Goal: Information Seeking & Learning: Compare options

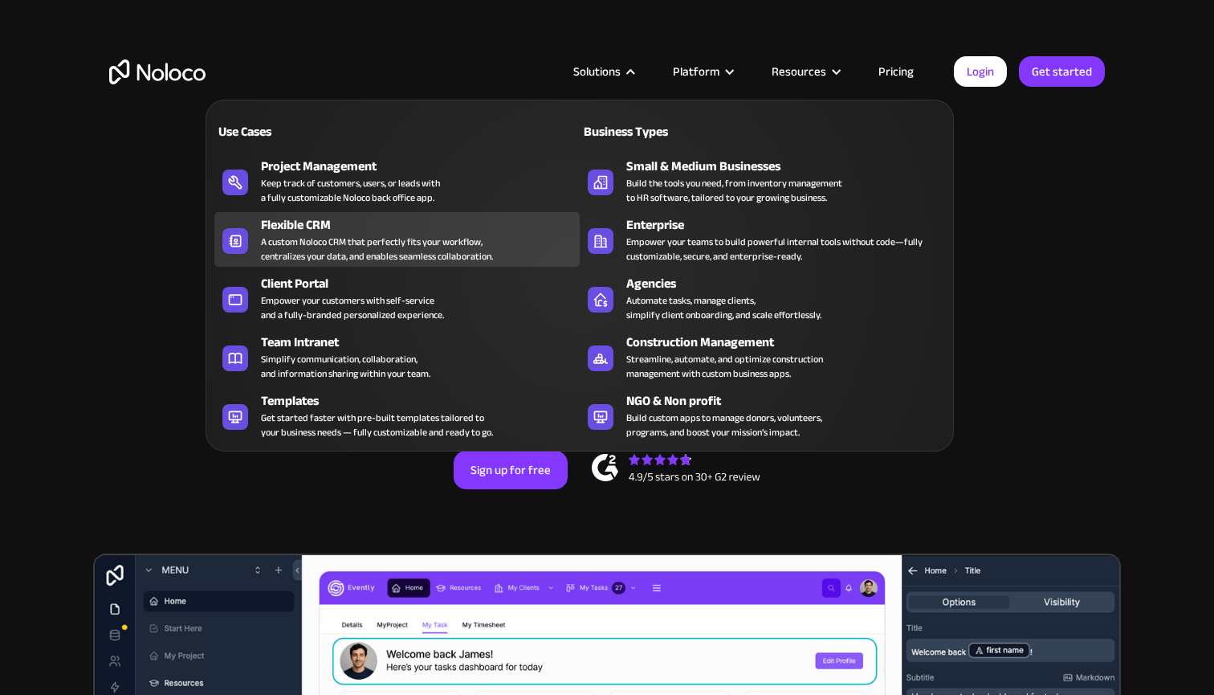
click at [314, 224] on div "Flexible CRM" at bounding box center [424, 224] width 326 height 19
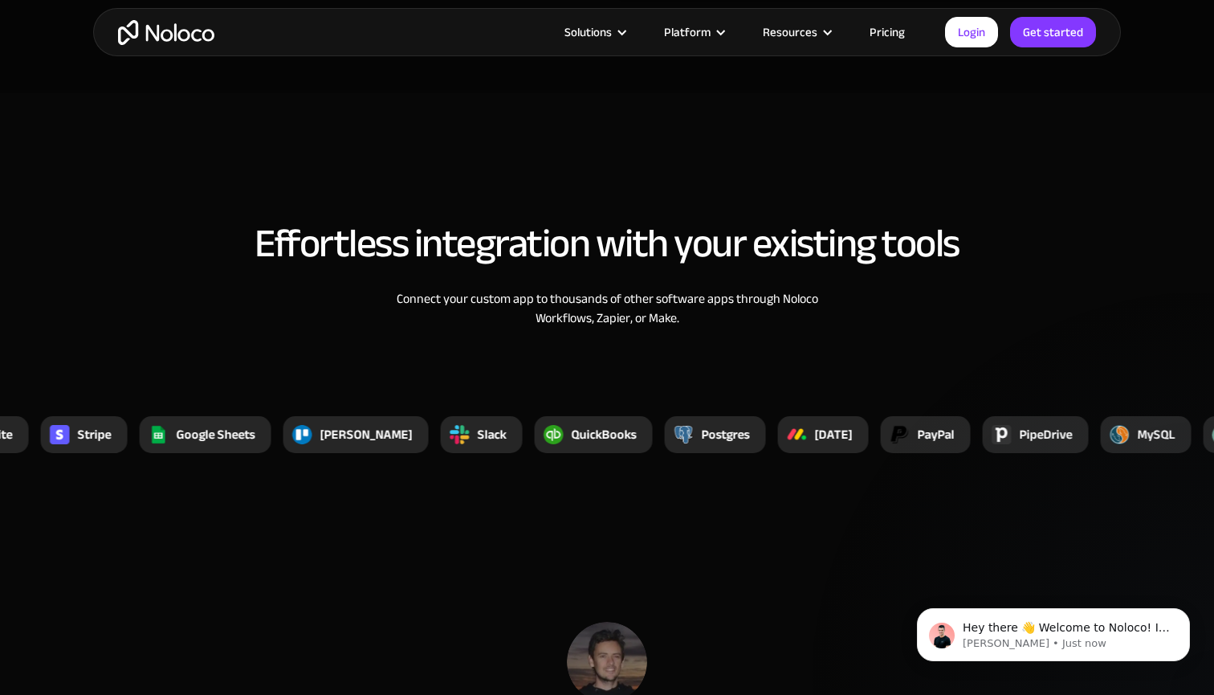
scroll to position [5214, 0]
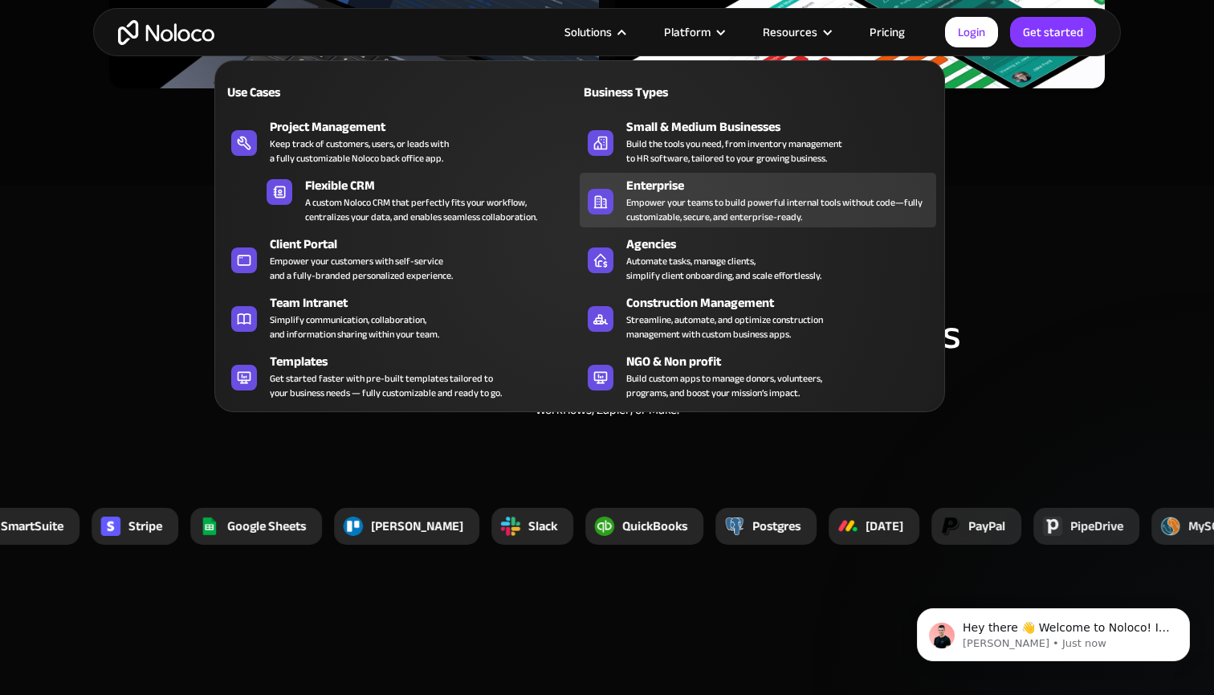
click at [685, 203] on div "Empower your teams to build powerful internal tools without code—fully customiz…" at bounding box center [777, 209] width 302 height 29
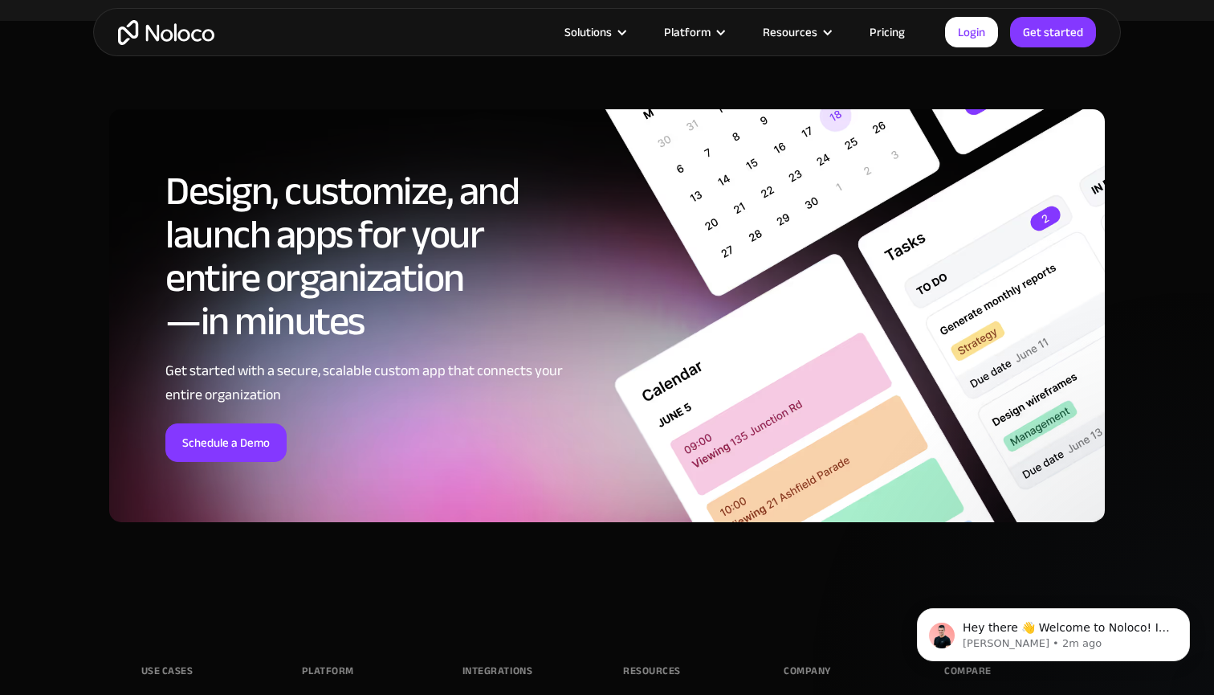
scroll to position [8014, 0]
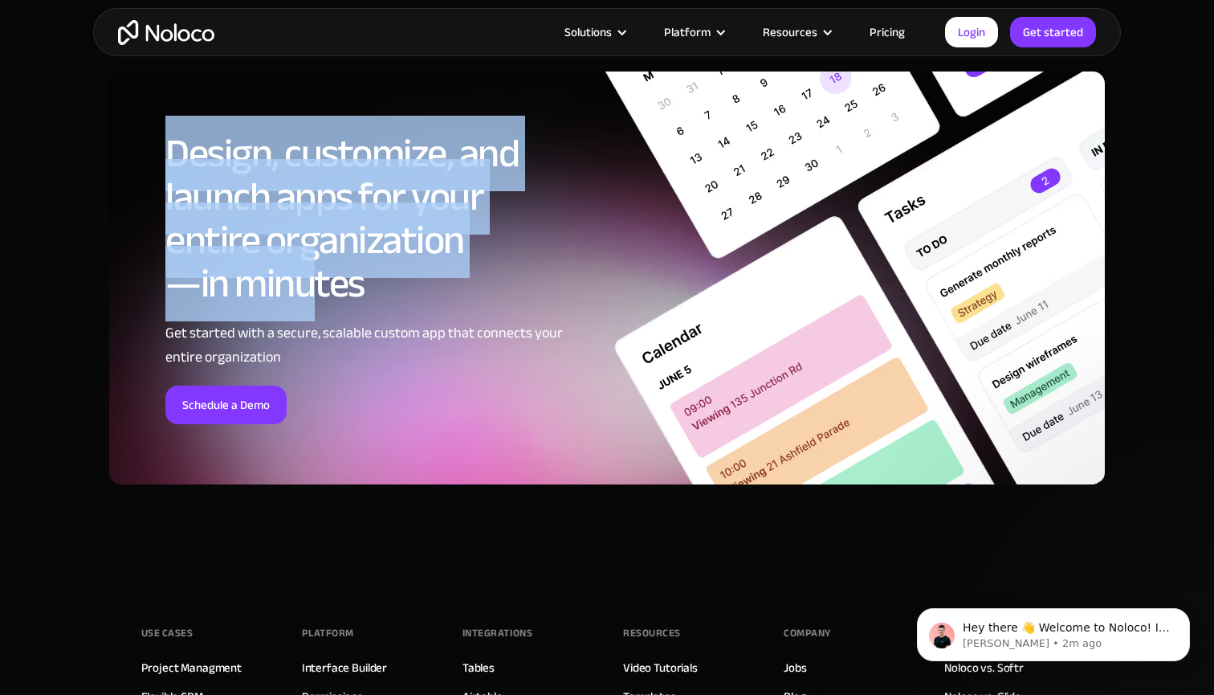
drag, startPoint x: 173, startPoint y: 132, endPoint x: 316, endPoint y: 291, distance: 213.8
click at [316, 291] on h2 "Design, customize, and launch apps for your entire organization —in minutes" at bounding box center [368, 218] width 406 height 173
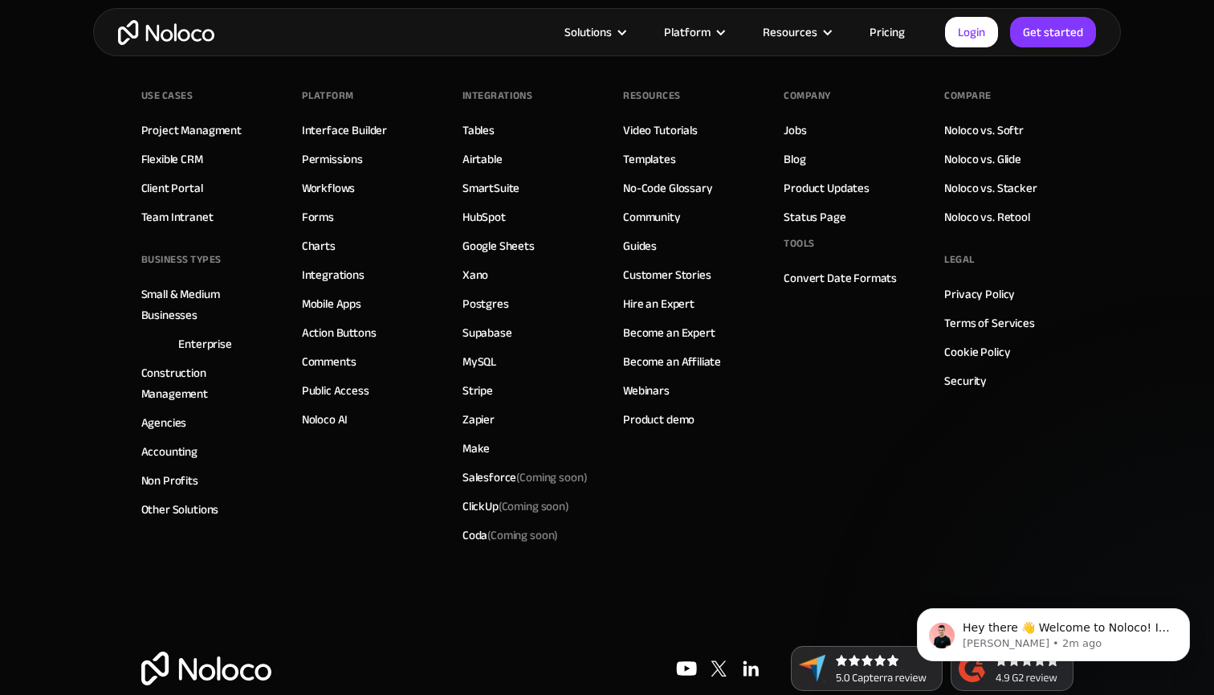
scroll to position [8567, 0]
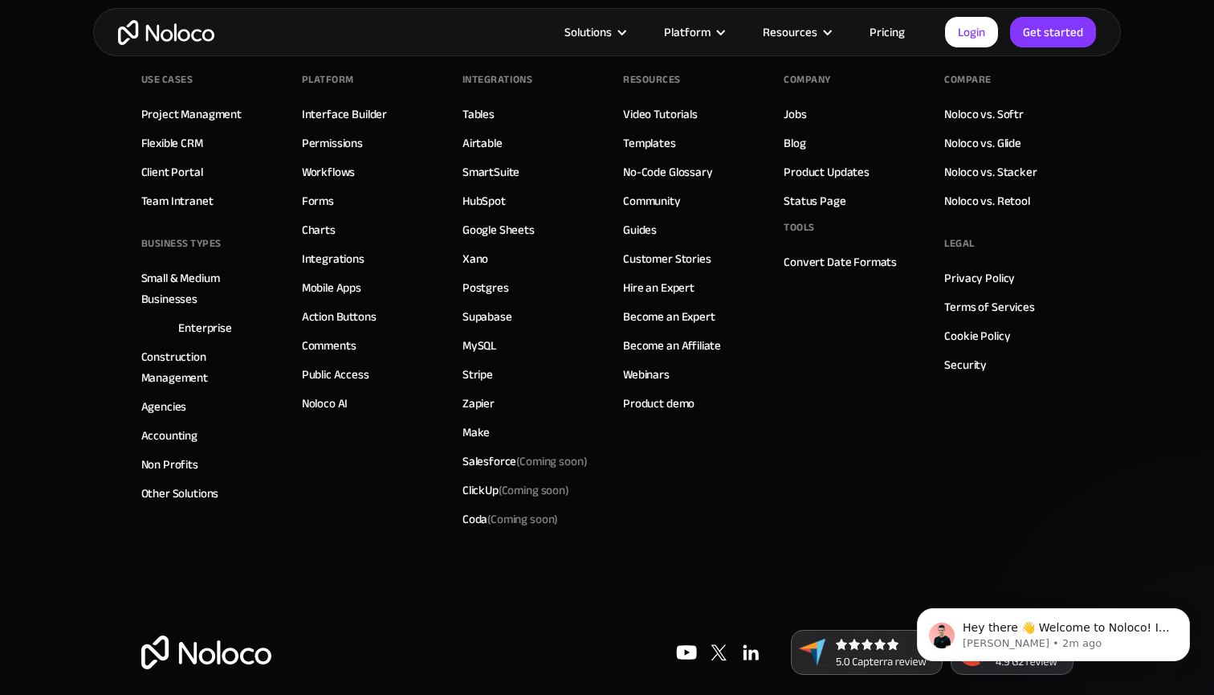
click at [875, 38] on link "Pricing" at bounding box center [887, 32] width 75 height 21
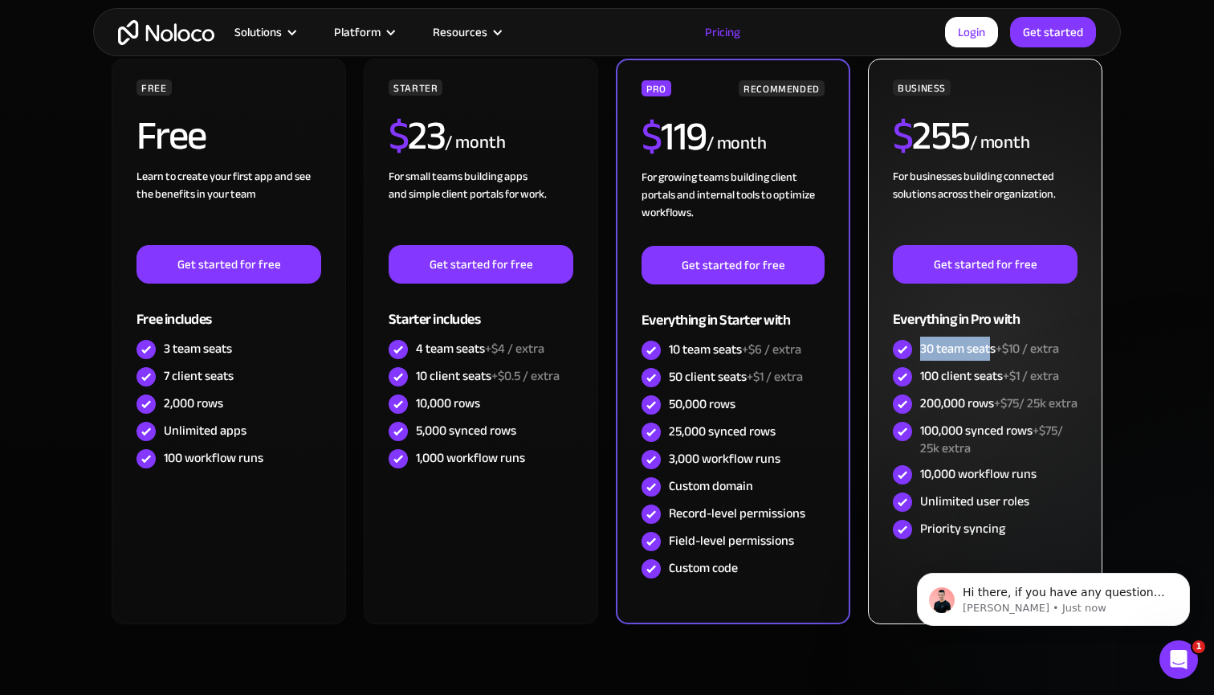
drag, startPoint x: 923, startPoint y: 347, endPoint x: 990, endPoint y: 351, distance: 67.6
click at [990, 351] on div "30 team seats +$10 / extra" at bounding box center [989, 349] width 139 height 18
drag, startPoint x: 936, startPoint y: 375, endPoint x: 989, endPoint y: 383, distance: 53.6
click at [989, 383] on div "100 client seats +$1 / extra" at bounding box center [989, 376] width 139 height 18
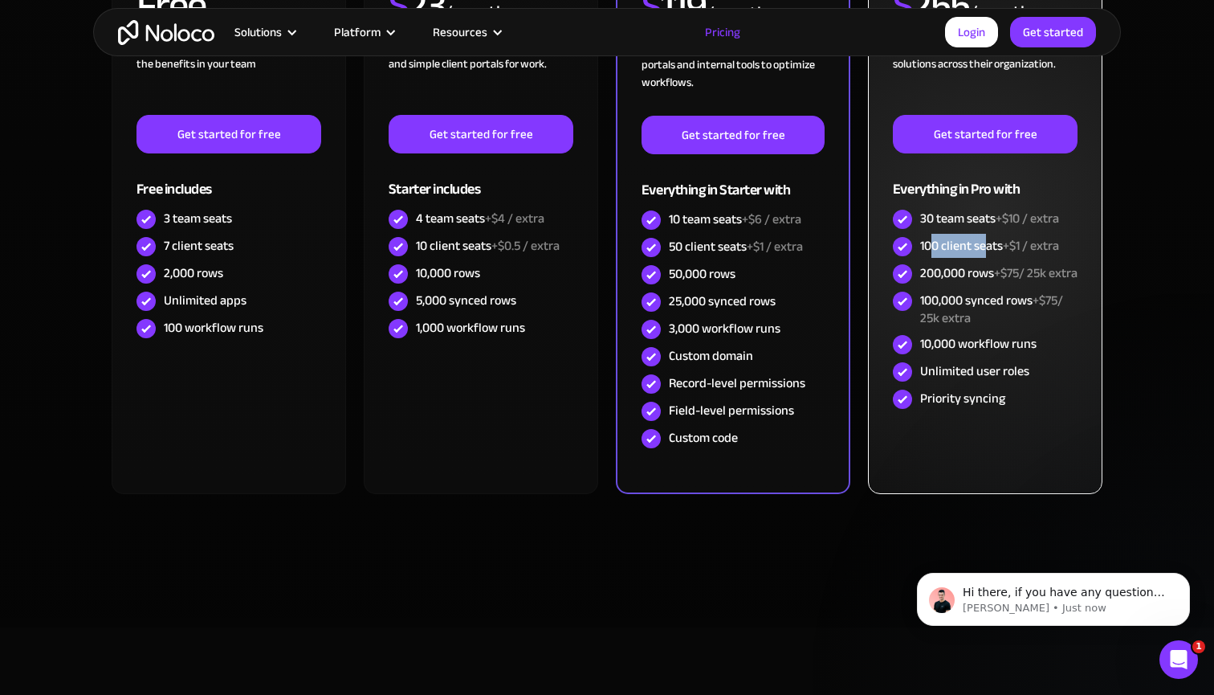
scroll to position [575, 0]
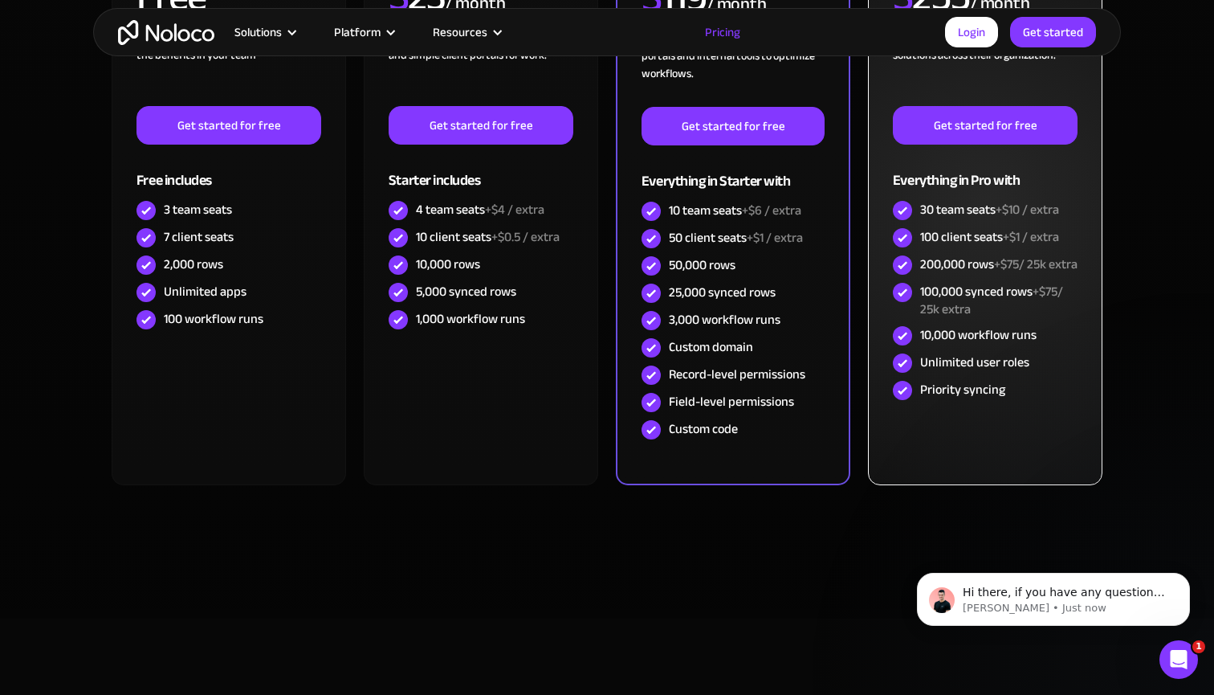
click at [946, 214] on div "30 team seats +$10 / extra" at bounding box center [989, 210] width 139 height 18
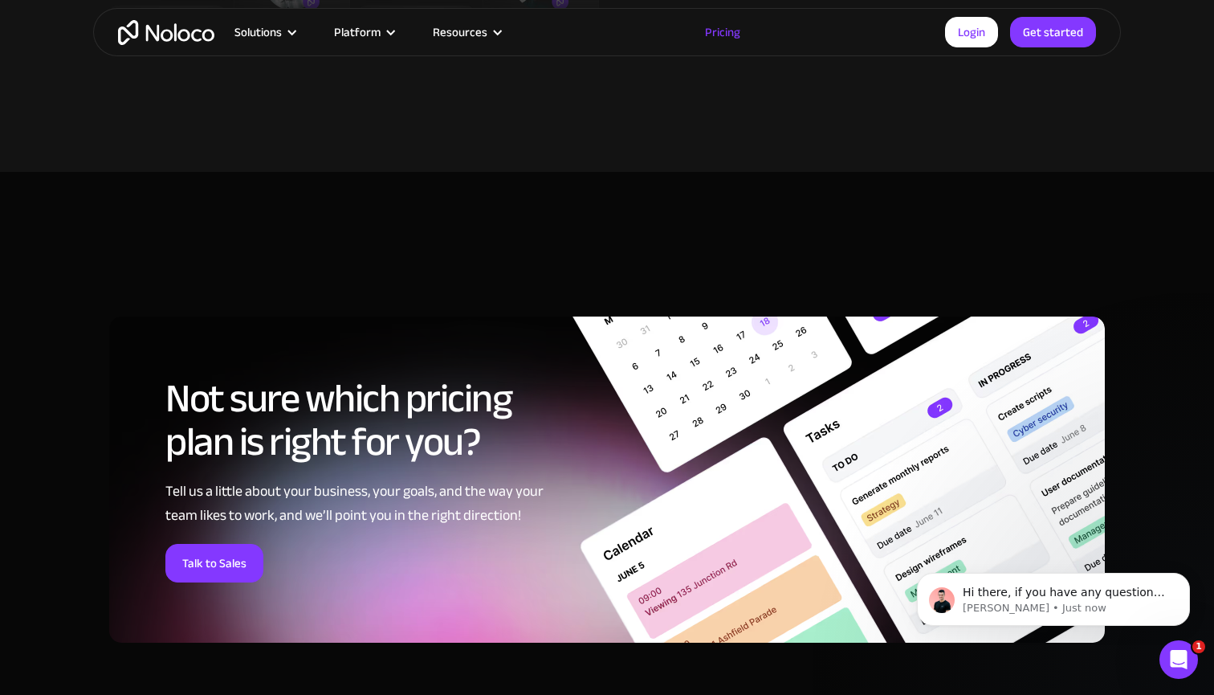
scroll to position [6390, 0]
